Goal: Transaction & Acquisition: Subscribe to service/newsletter

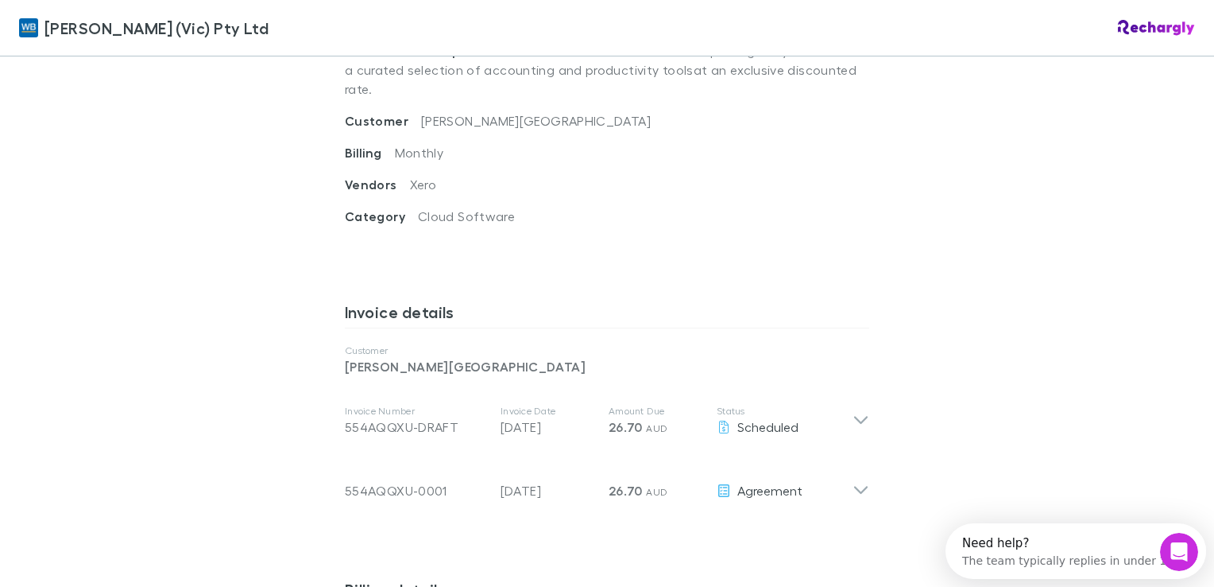
scroll to position [636, 0]
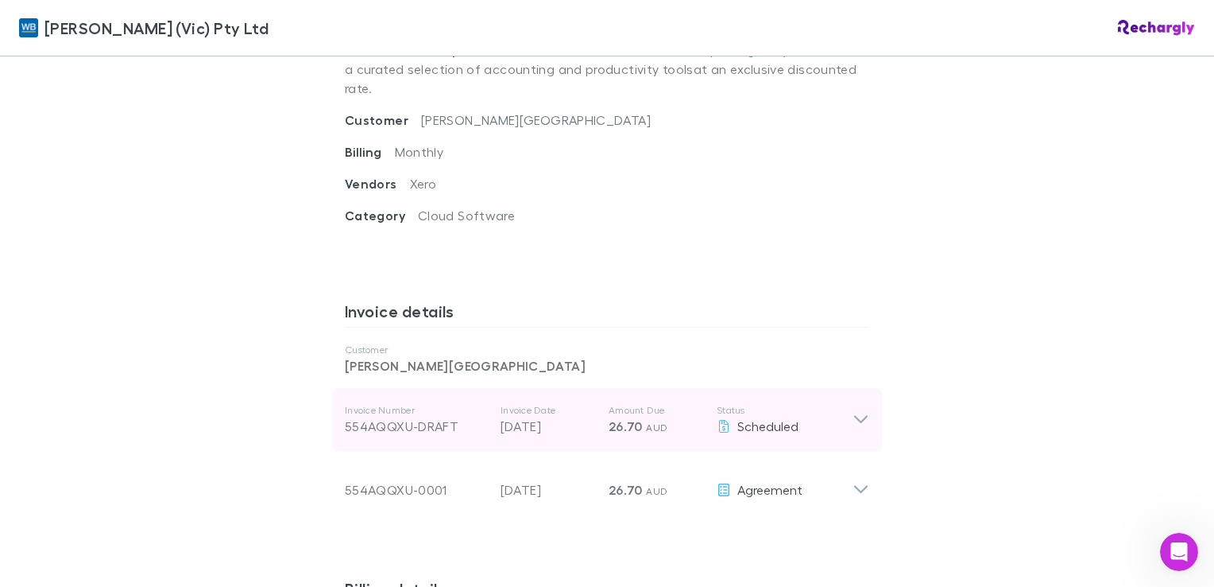
click at [865, 399] on div "Invoice Number 554AQQXU-DRAFT Invoice Date 28 Aug 2025 Amount Due 26.70 AUD Sta…" at bounding box center [607, 420] width 550 height 64
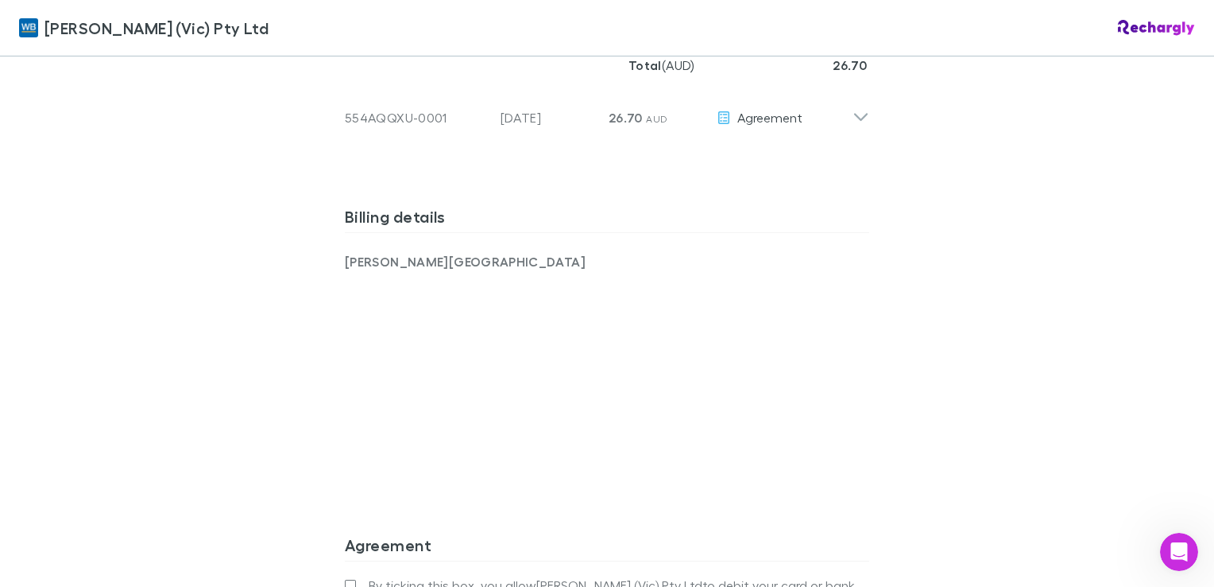
scroll to position [1272, 0]
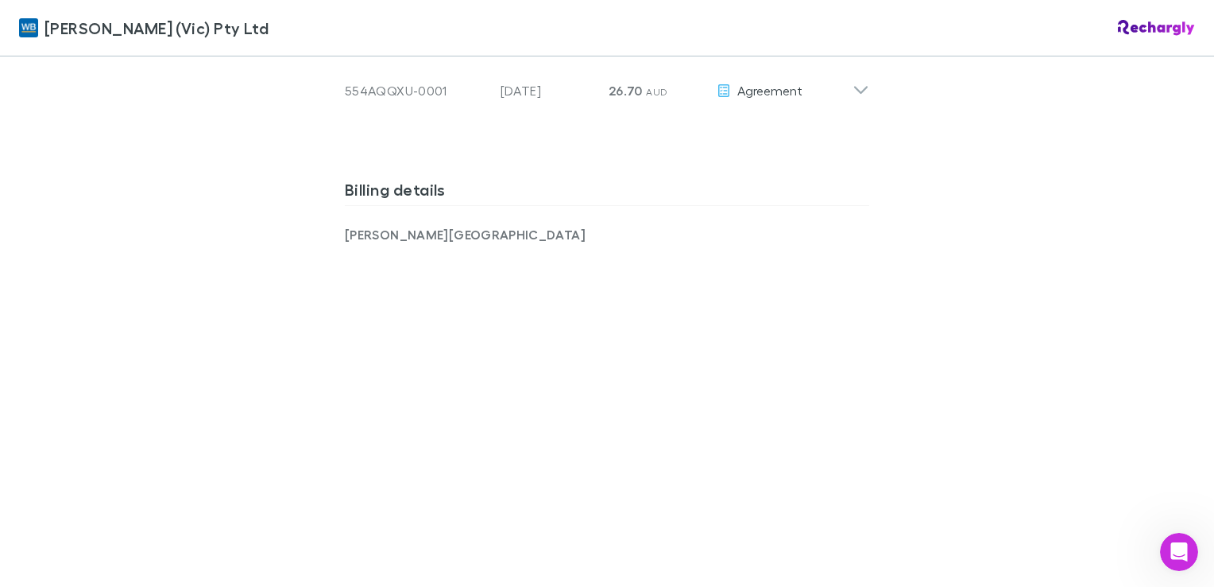
click at [236, 453] on div "William Buck (Vic) Pty Ltd William Buck (Vic) Pty Ltd Software subscriptions ag…" at bounding box center [607, 293] width 1214 height 587
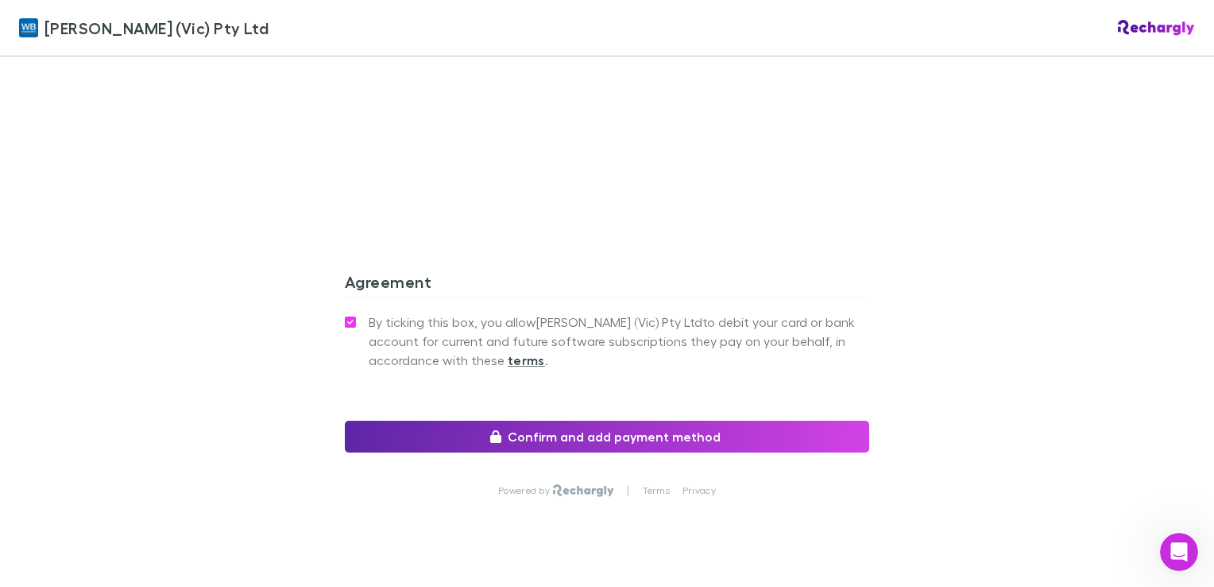
scroll to position [1707, 0]
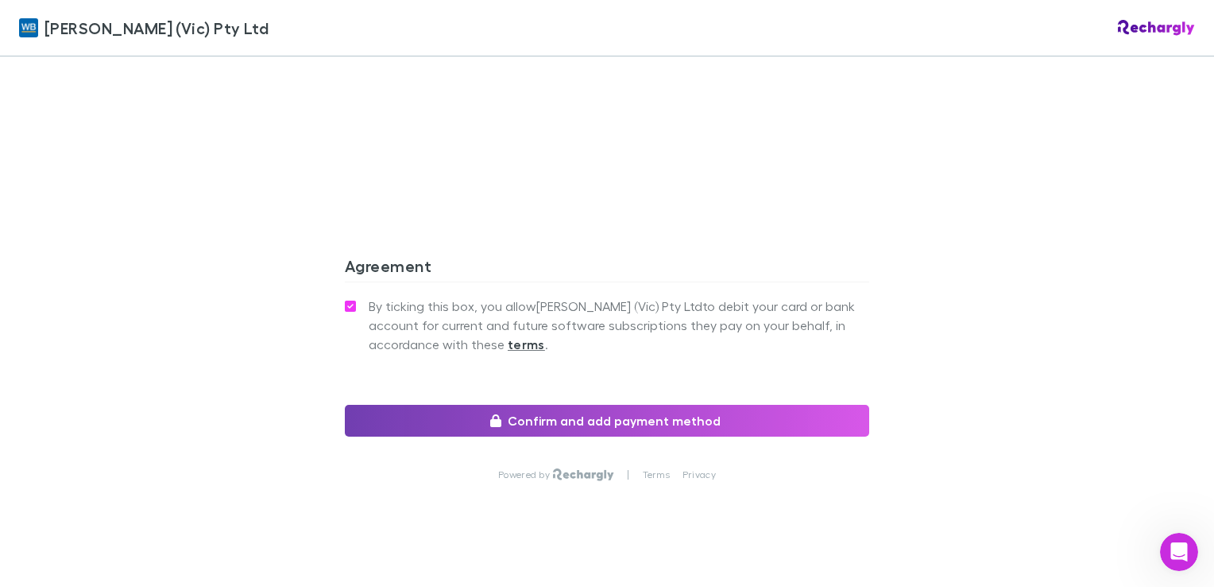
click at [641, 405] on button "Confirm and add payment method" at bounding box center [607, 421] width 525 height 32
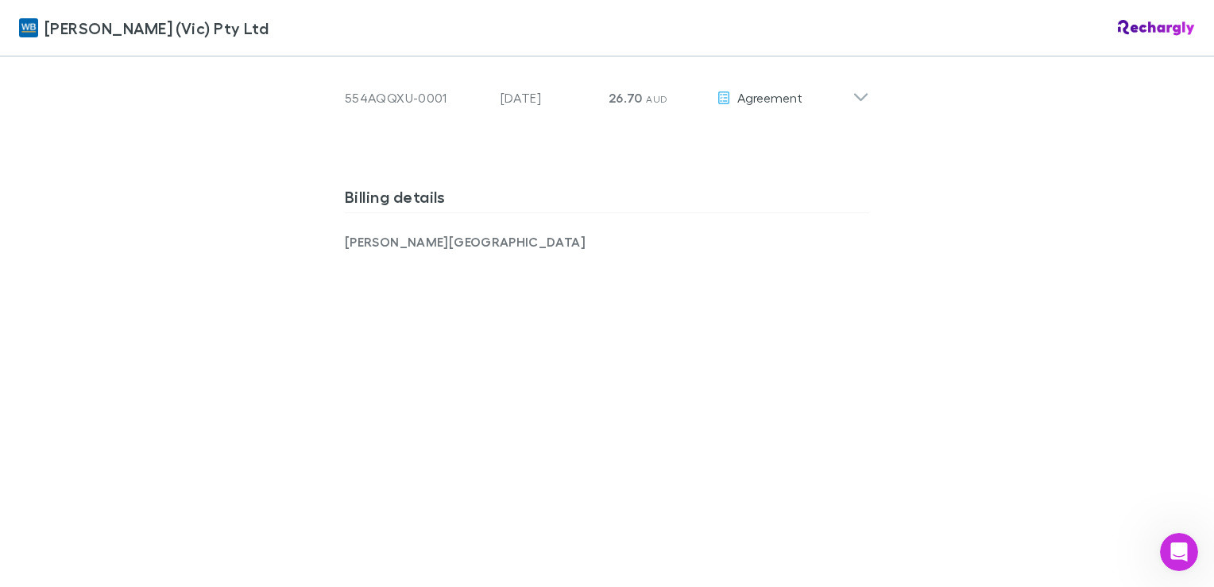
scroll to position [1230, 0]
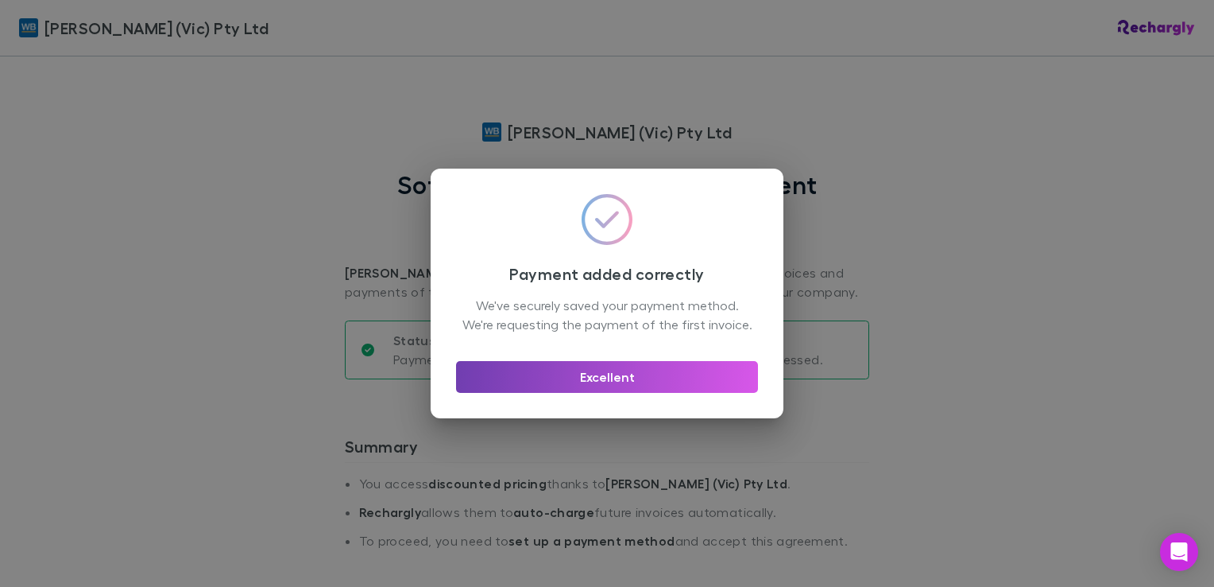
click at [595, 383] on button "Excellent" at bounding box center [607, 377] width 302 height 32
